Goal: Find specific fact

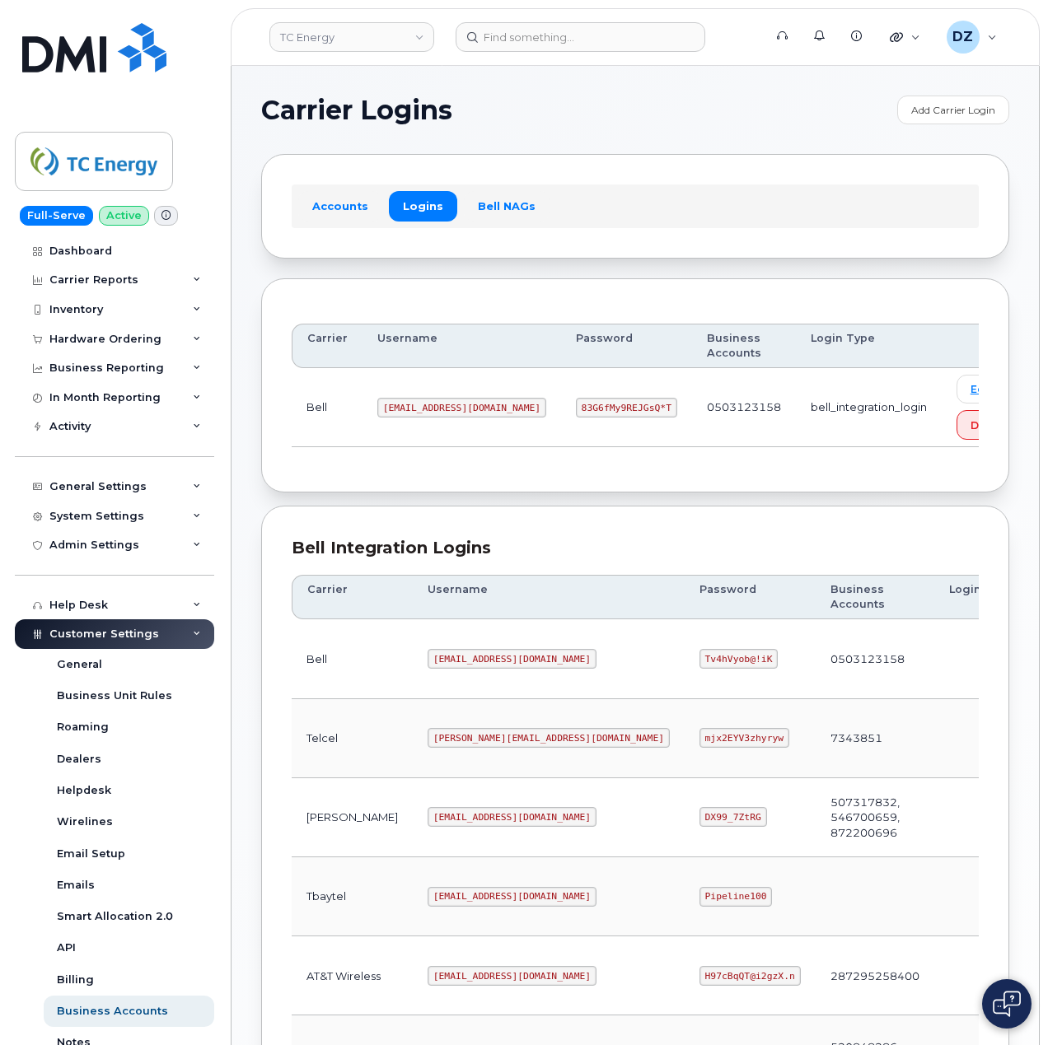
scroll to position [445, 0]
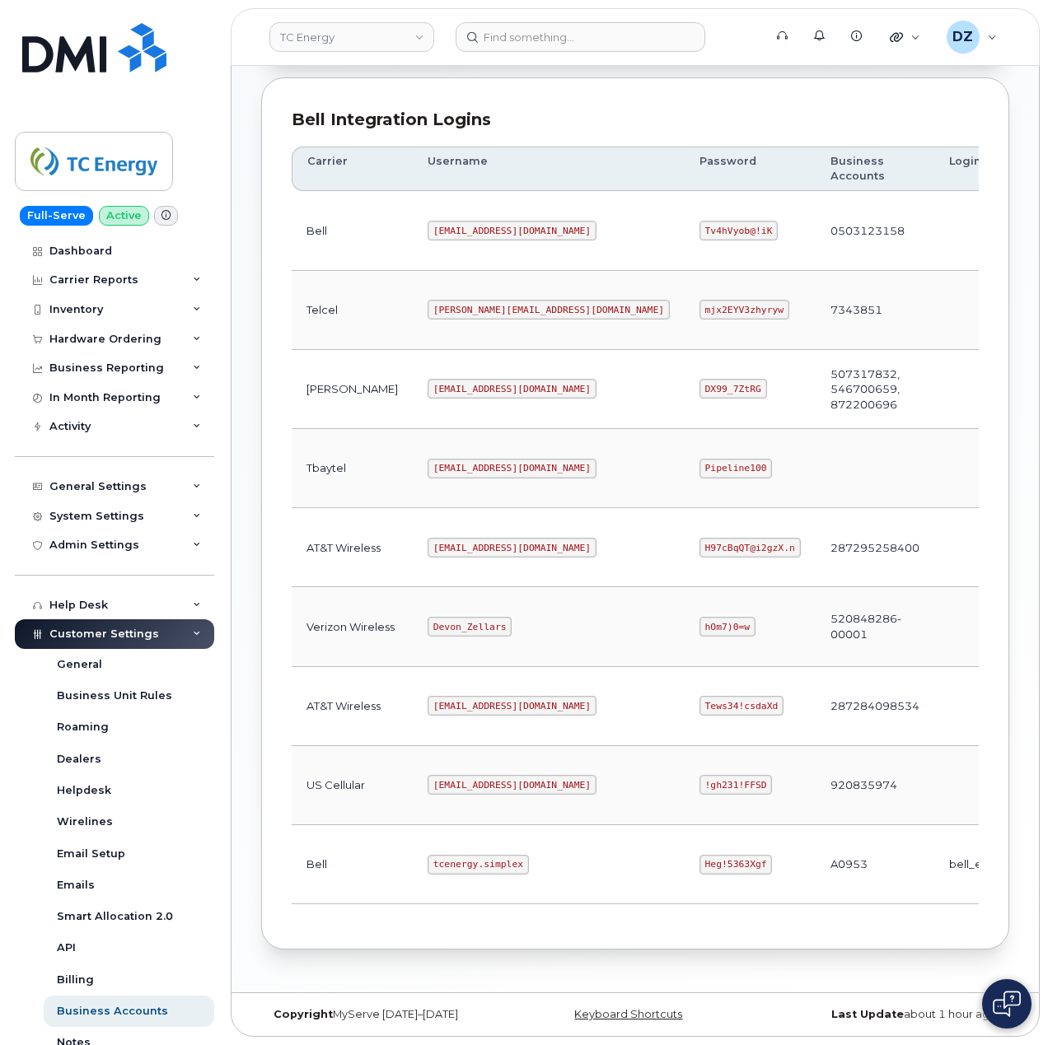
click at [428, 860] on code "tcenergy.simplex" at bounding box center [478, 865] width 101 height 20
click at [452, 857] on code "tcenergy.simplex" at bounding box center [478, 865] width 101 height 20
copy code "tcenergy.simplex"
click at [699, 858] on code "Heg!5363Xgf" at bounding box center [735, 865] width 73 height 20
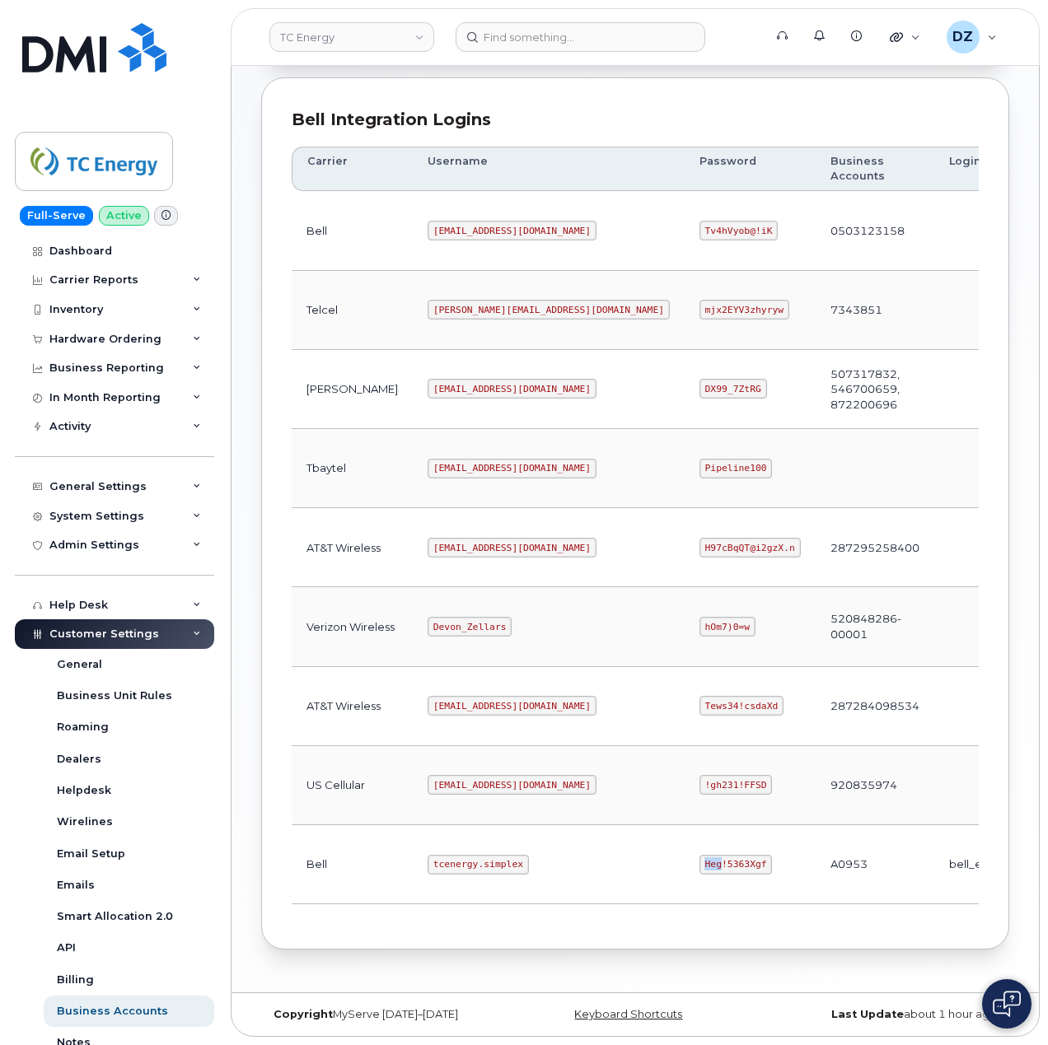
click at [699, 858] on code "Heg!5363Xgf" at bounding box center [735, 865] width 73 height 20
click at [699, 863] on code "Heg!5363Xgf" at bounding box center [735, 865] width 73 height 20
copy code "Heg!5363Xgf"
